Goal: Find contact information: Find contact information

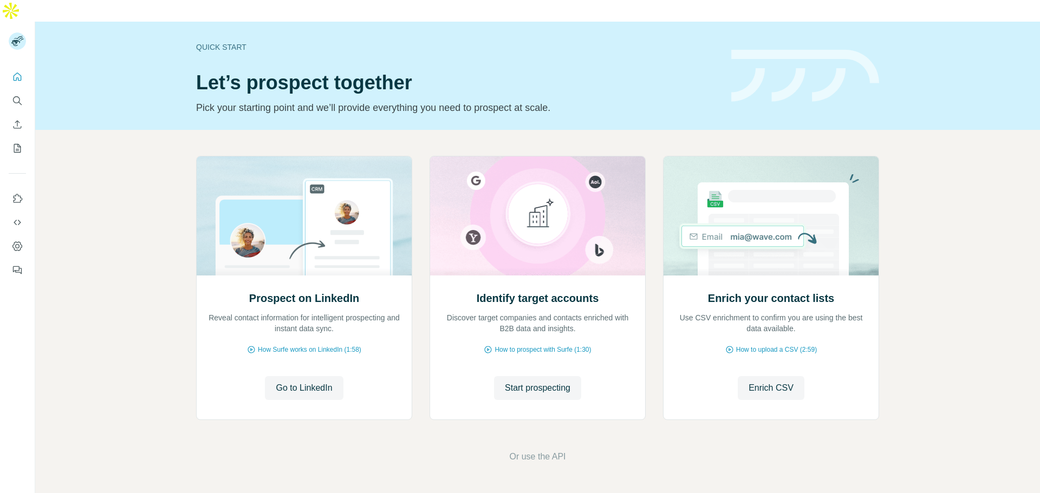
click at [17, 96] on icon "Search" at bounding box center [16, 99] width 7 height 7
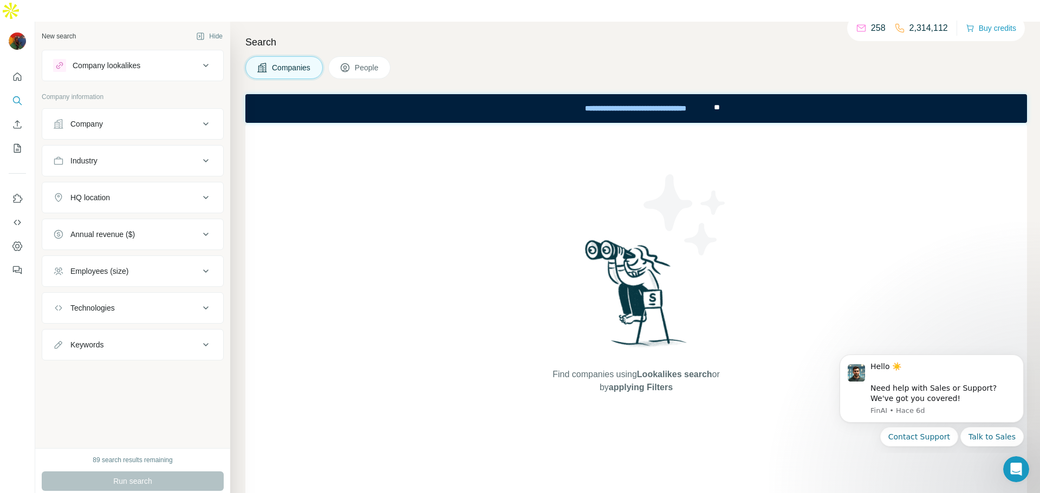
click at [505, 56] on div "Companies People" at bounding box center [636, 67] width 782 height 23
click at [131, 60] on div "Company lookalikes" at bounding box center [107, 65] width 68 height 11
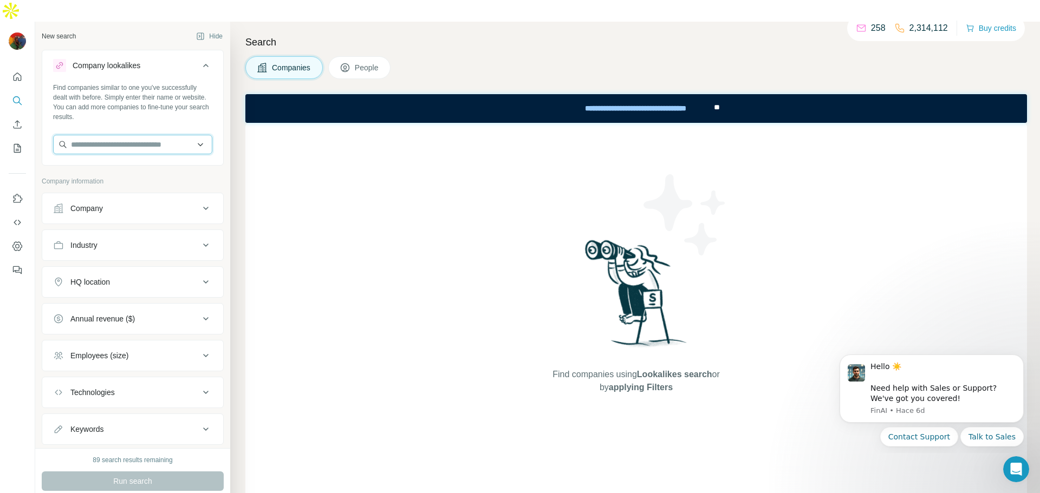
click at [115, 135] on input "text" at bounding box center [132, 144] width 159 height 19
paste input "**********"
type input "**********"
click at [128, 160] on div "Certeq [DOMAIN_NAME]" at bounding box center [133, 152] width 154 height 29
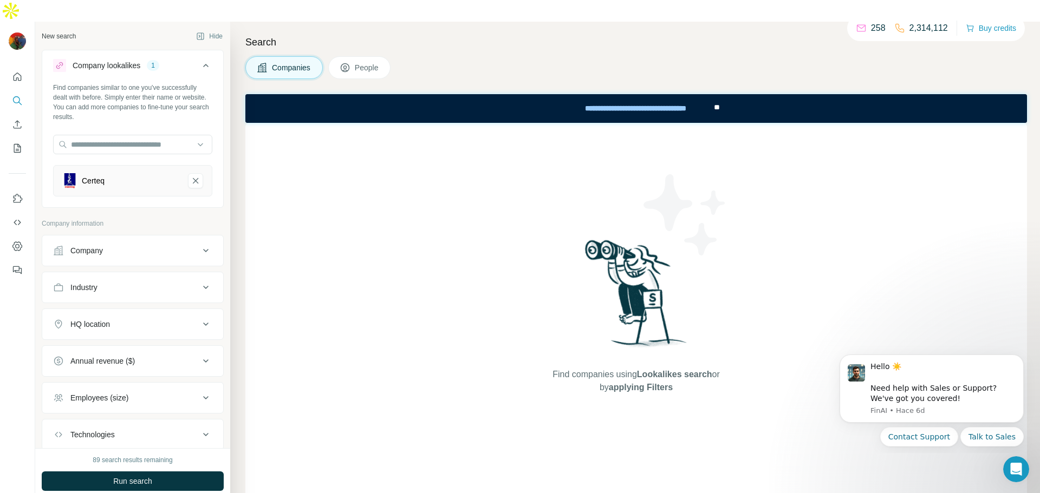
click at [368, 62] on span "People" at bounding box center [367, 67] width 25 height 11
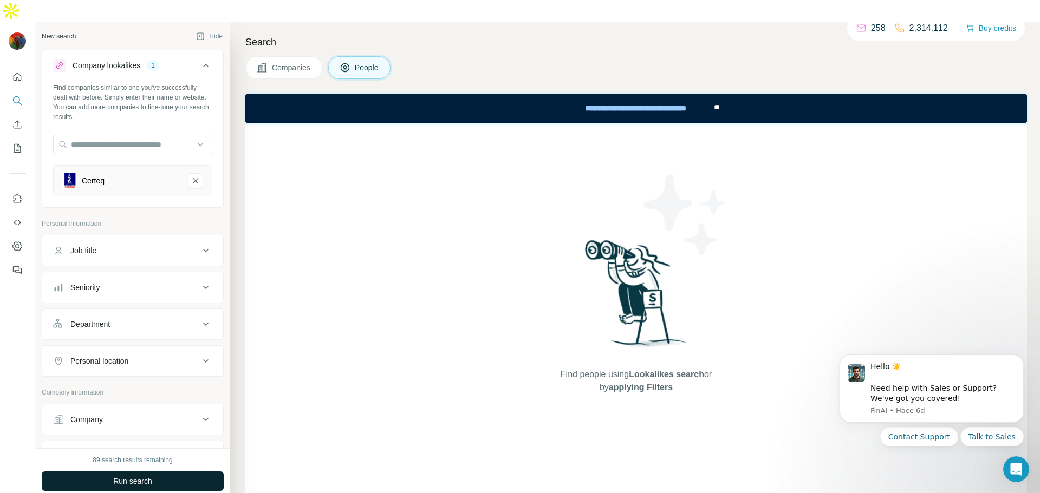
click at [166, 472] on button "Run search" at bounding box center [133, 481] width 182 height 19
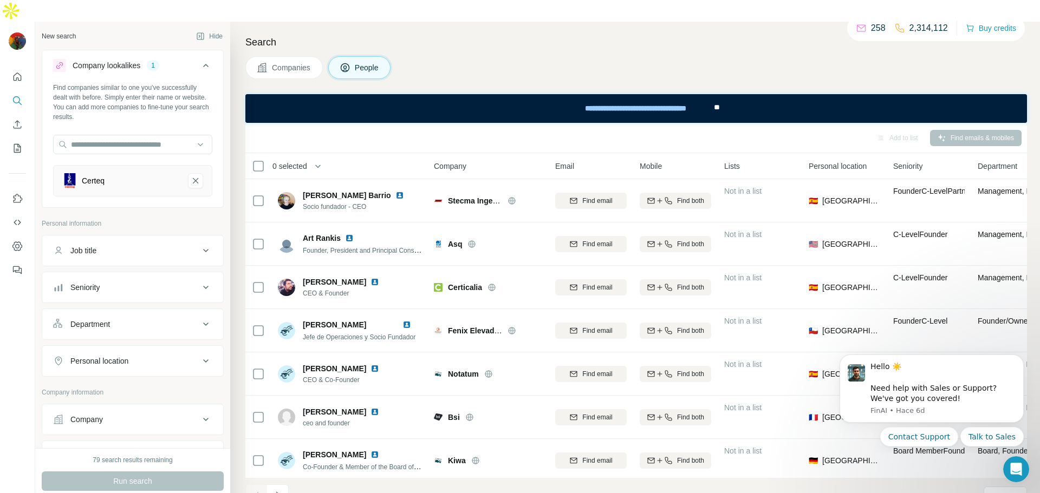
click at [136, 167] on div "Certeq" at bounding box center [132, 180] width 159 height 31
click at [210, 413] on icon at bounding box center [205, 419] width 13 height 13
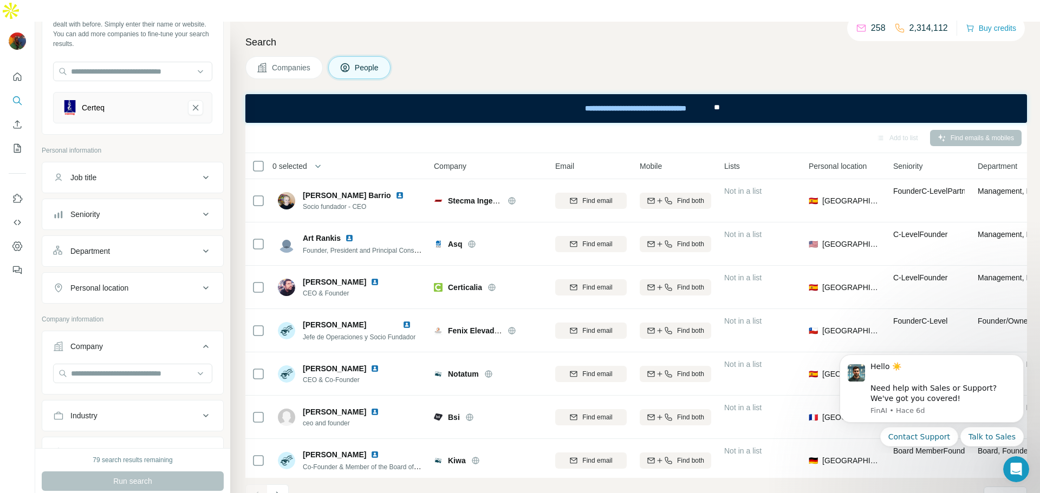
scroll to position [84, 0]
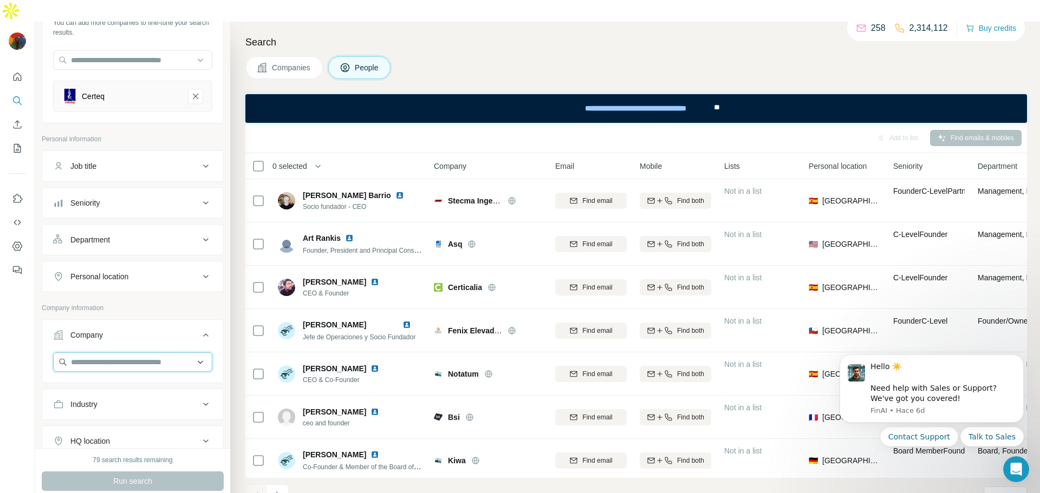
click at [125, 353] on input "text" at bounding box center [132, 362] width 159 height 19
paste input "**********"
type input "**********"
click at [138, 364] on div "Certeq [DOMAIN_NAME]" at bounding box center [133, 369] width 154 height 29
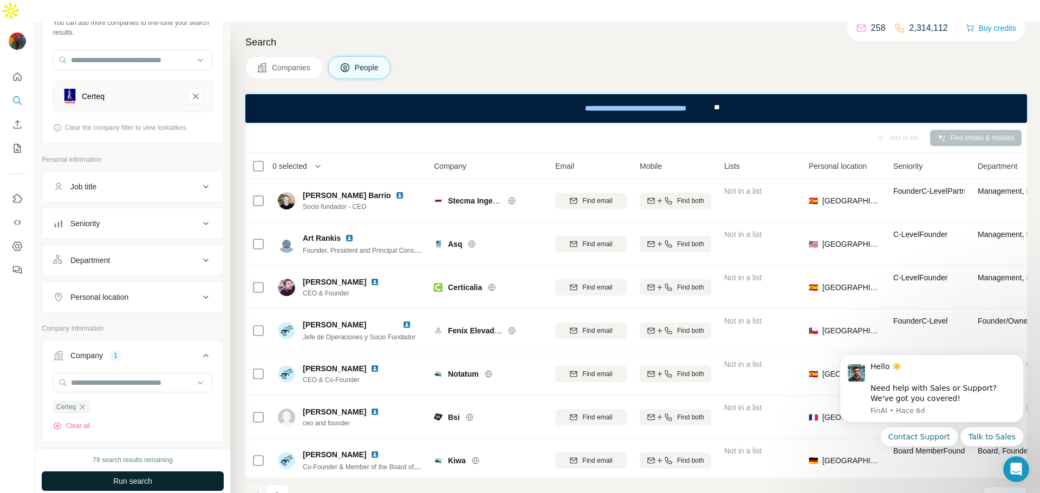
click at [173, 472] on button "Run search" at bounding box center [133, 481] width 182 height 19
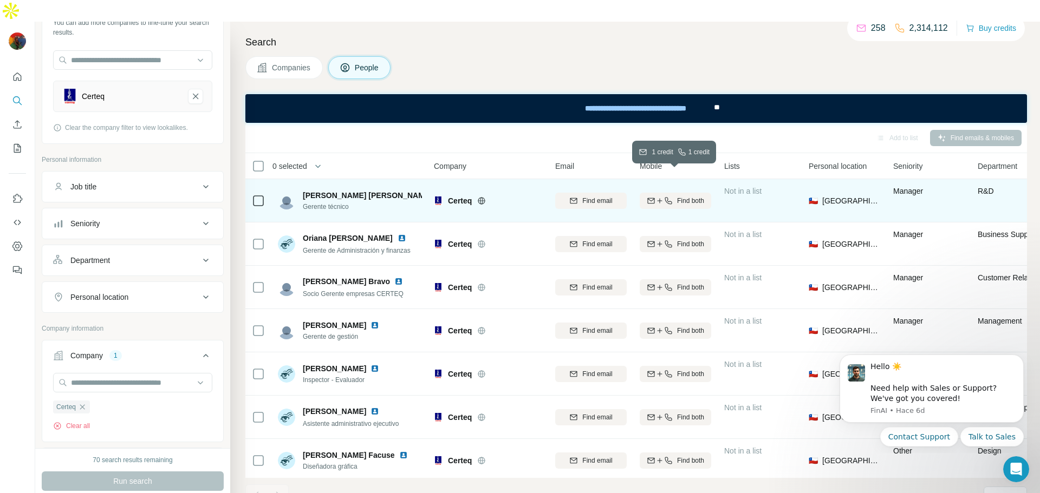
click at [694, 196] on span "Find both" at bounding box center [690, 201] width 27 height 10
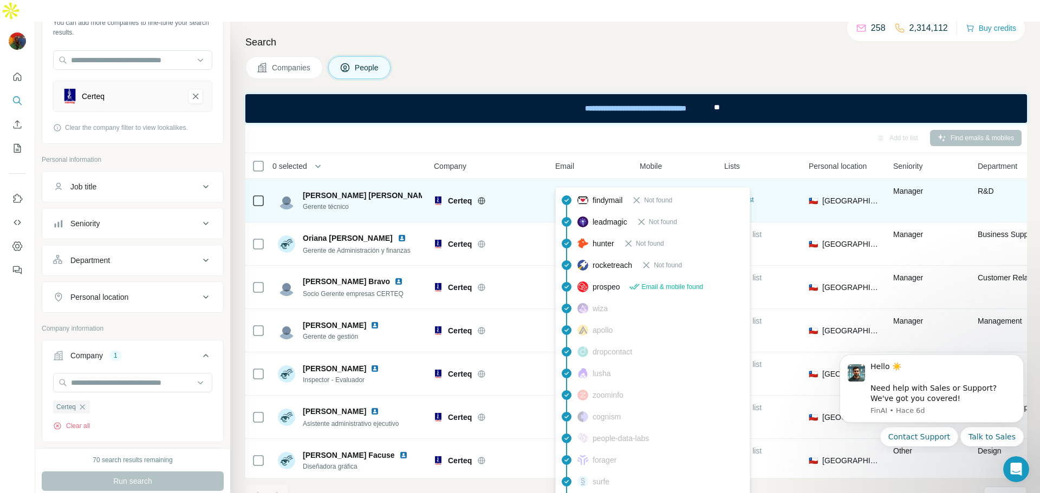
click at [604, 197] on span "[PERSON_NAME][EMAIL_ADDRESS][PERSON_NAME][DOMAIN_NAME]" at bounding box center [695, 201] width 253 height 9
drag, startPoint x: 568, startPoint y: 179, endPoint x: 627, endPoint y: 180, distance: 59.1
click at [627, 180] on td "[PERSON_NAME][EMAIL_ADDRESS][PERSON_NAME][DOMAIN_NAME]" at bounding box center [591, 200] width 84 height 43
copy span "[PERSON_NAME].[PERSON_NAME]@certe"
